Goal: Task Accomplishment & Management: Use online tool/utility

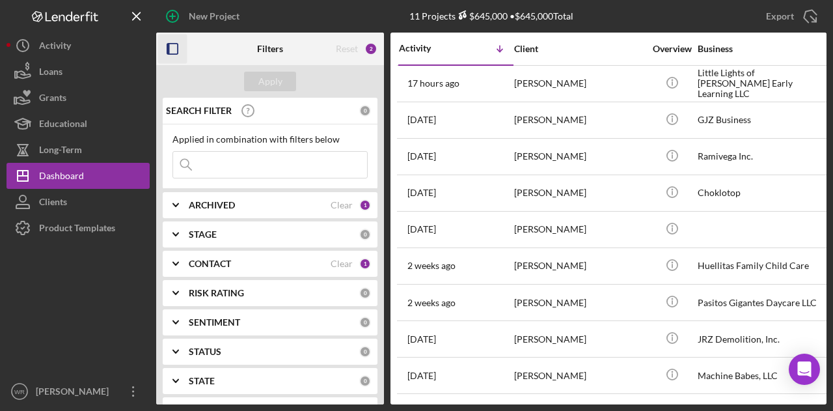
click at [178, 57] on icon "button" at bounding box center [172, 48] width 29 height 29
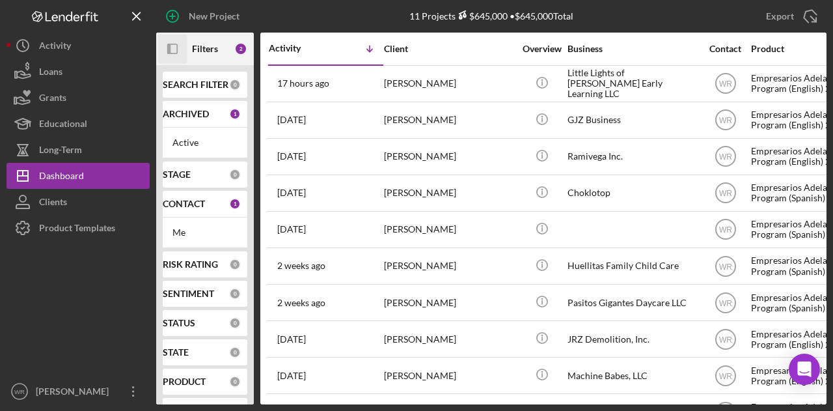
click at [176, 48] on icon "Icon/Panel Side Expand" at bounding box center [172, 48] width 29 height 29
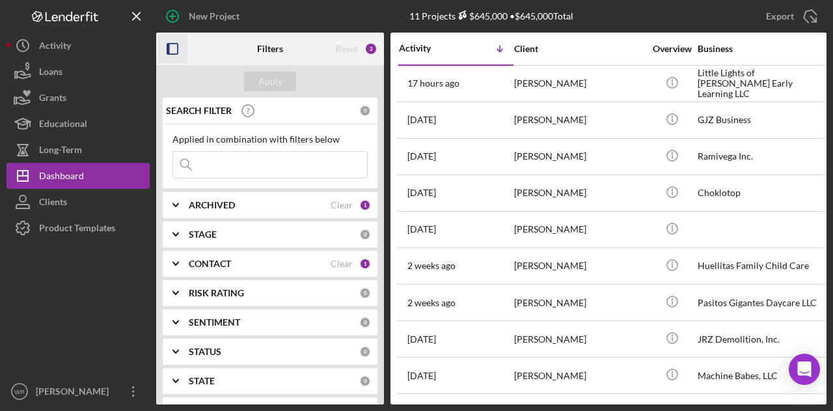
click at [228, 265] on b "CONTACT" at bounding box center [210, 263] width 42 height 10
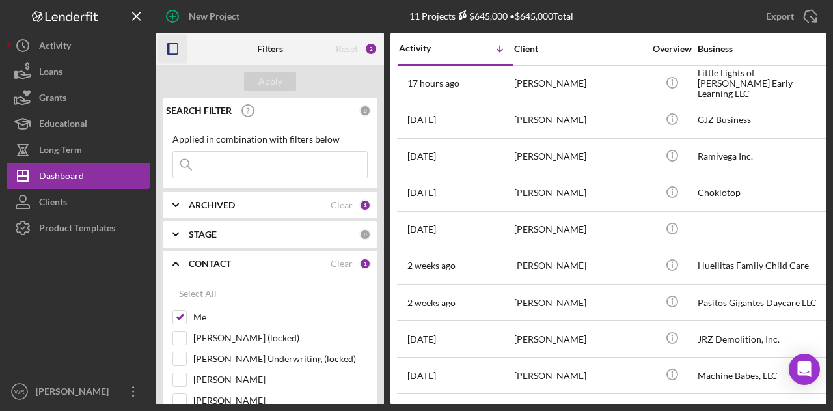
scroll to position [65, 0]
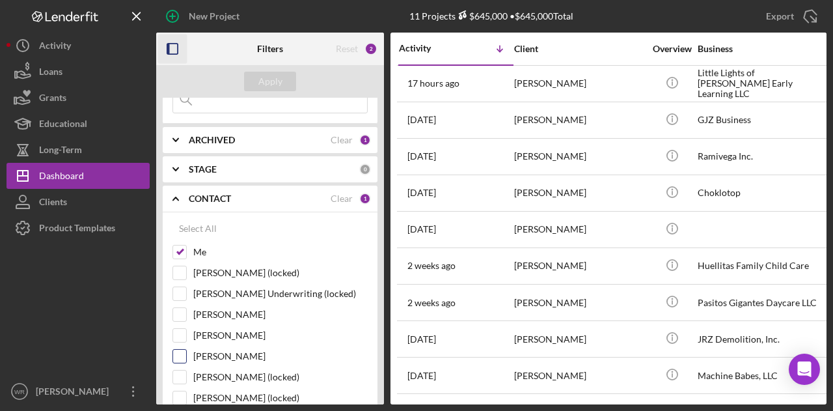
click at [243, 349] on label "[PERSON_NAME]" at bounding box center [280, 355] width 174 height 13
click at [186, 349] on input "[PERSON_NAME]" at bounding box center [179, 355] width 13 height 13
click at [274, 70] on div "Apply" at bounding box center [270, 81] width 228 height 33
click at [269, 83] on div "Apply" at bounding box center [270, 82] width 24 height 20
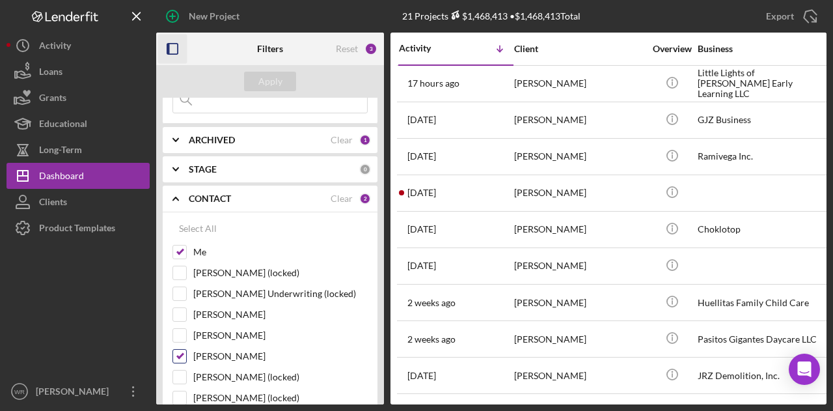
click at [225, 354] on label "[PERSON_NAME]" at bounding box center [280, 355] width 174 height 13
click at [186, 354] on input "[PERSON_NAME]" at bounding box center [179, 355] width 13 height 13
checkbox input "false"
click at [280, 77] on button "Apply" at bounding box center [270, 82] width 52 height 20
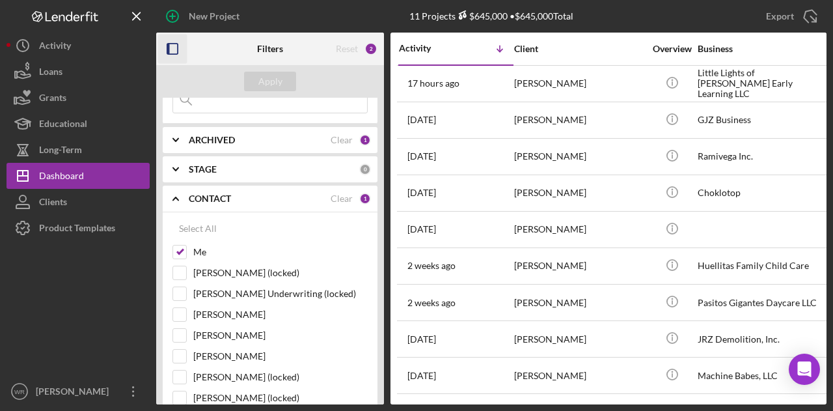
click at [171, 46] on icon "button" at bounding box center [172, 48] width 29 height 29
